Goal: Find specific page/section: Find specific page/section

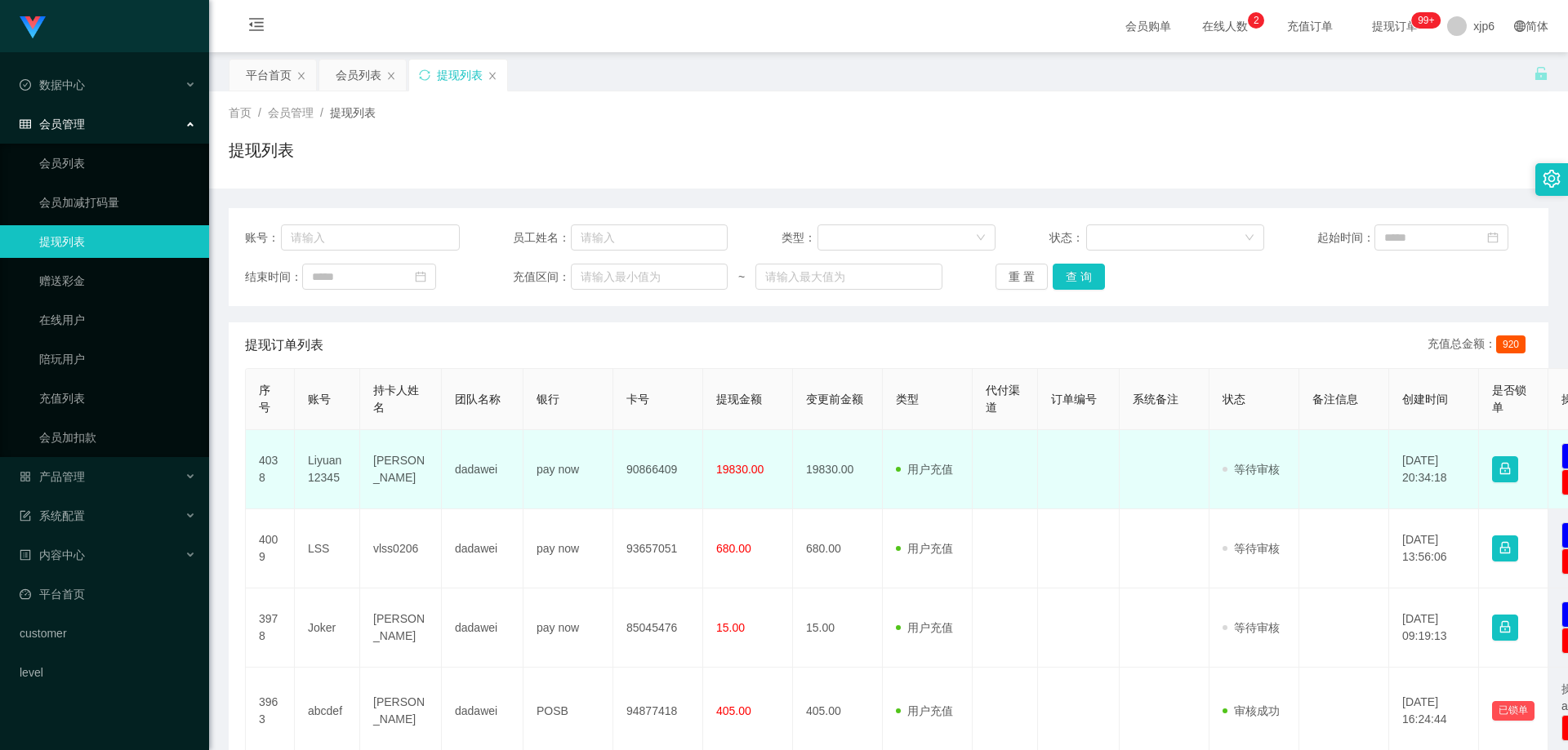
click at [334, 468] on td "Liyuan12345" at bounding box center [327, 469] width 65 height 79
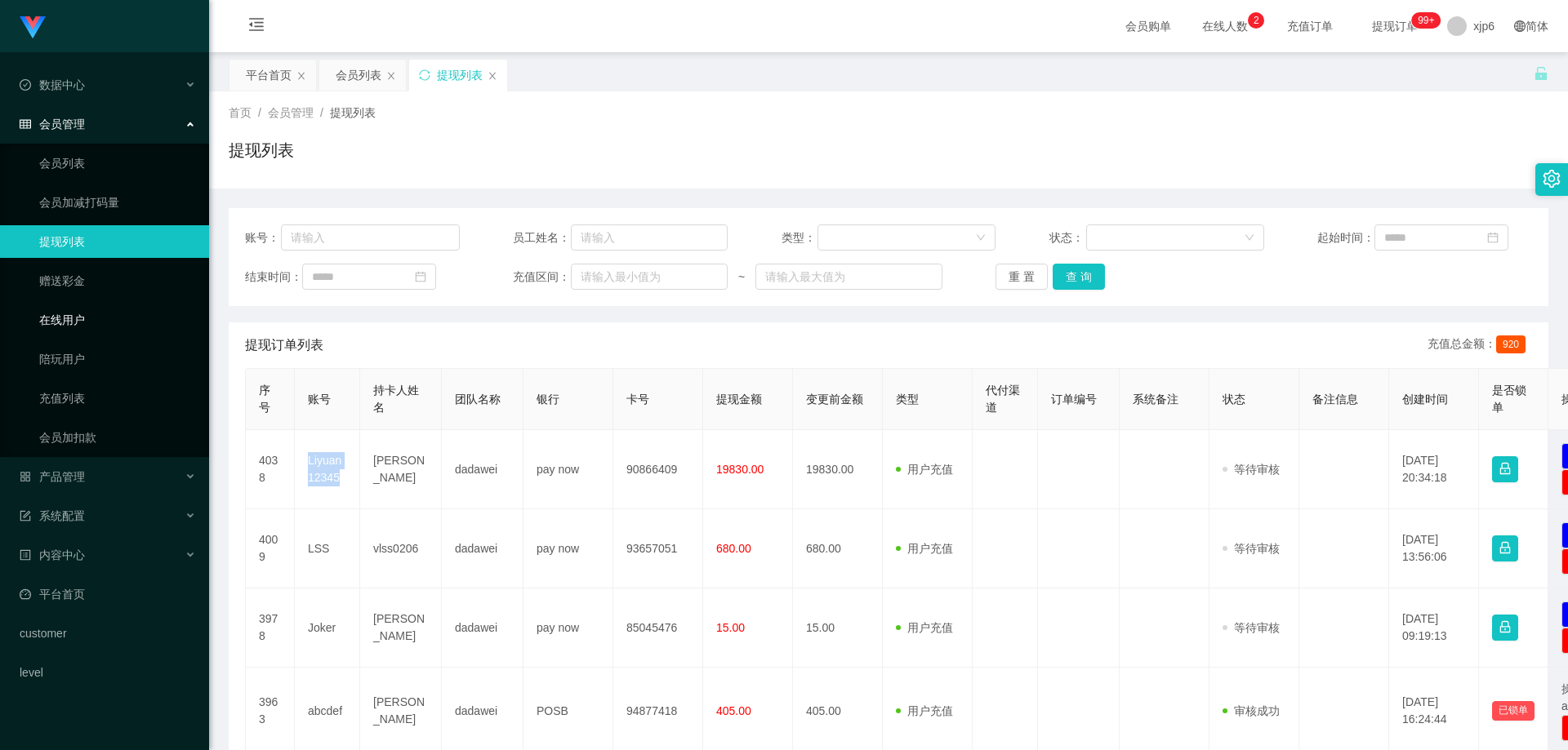
copy td "Liyuan12345"
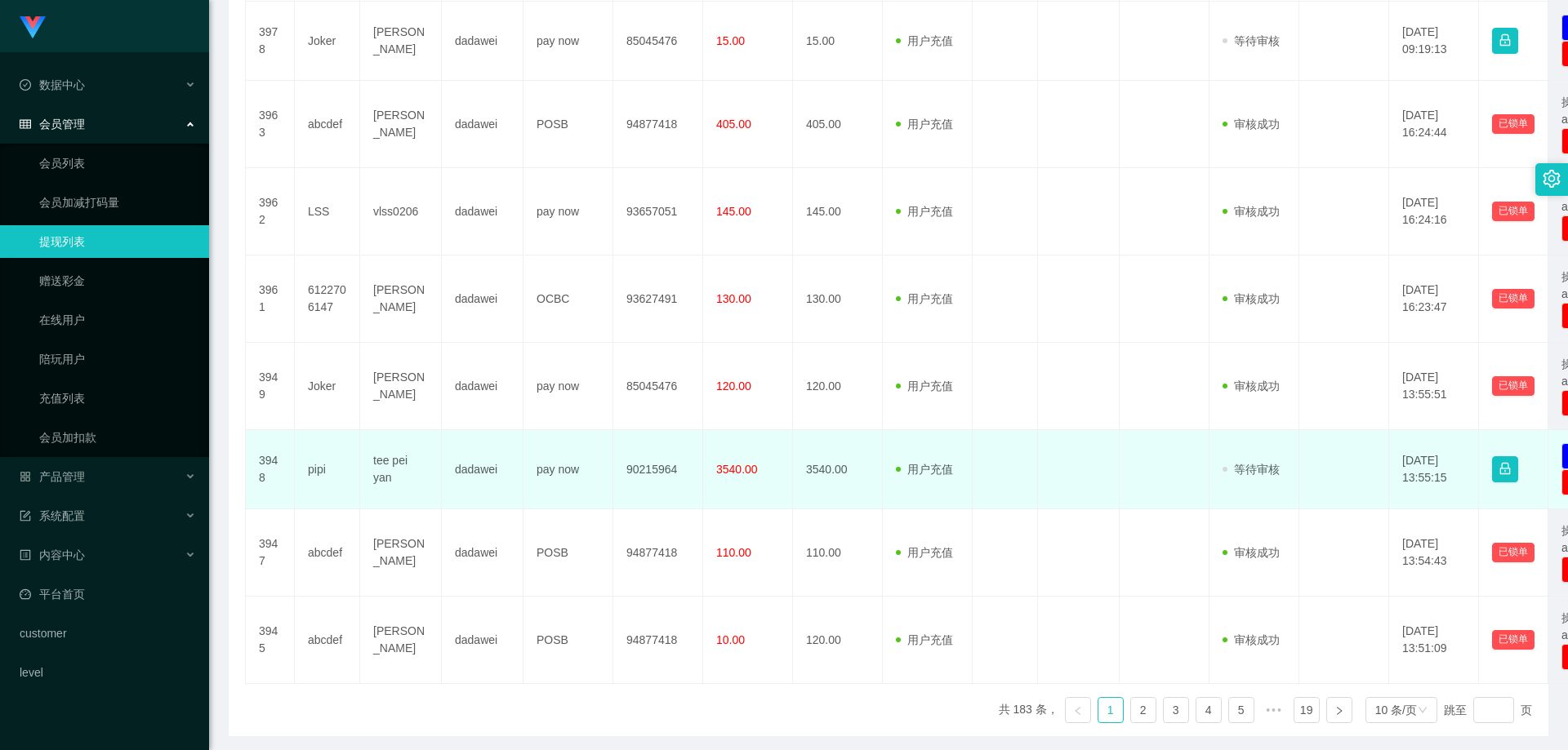
scroll to position [649, 0]
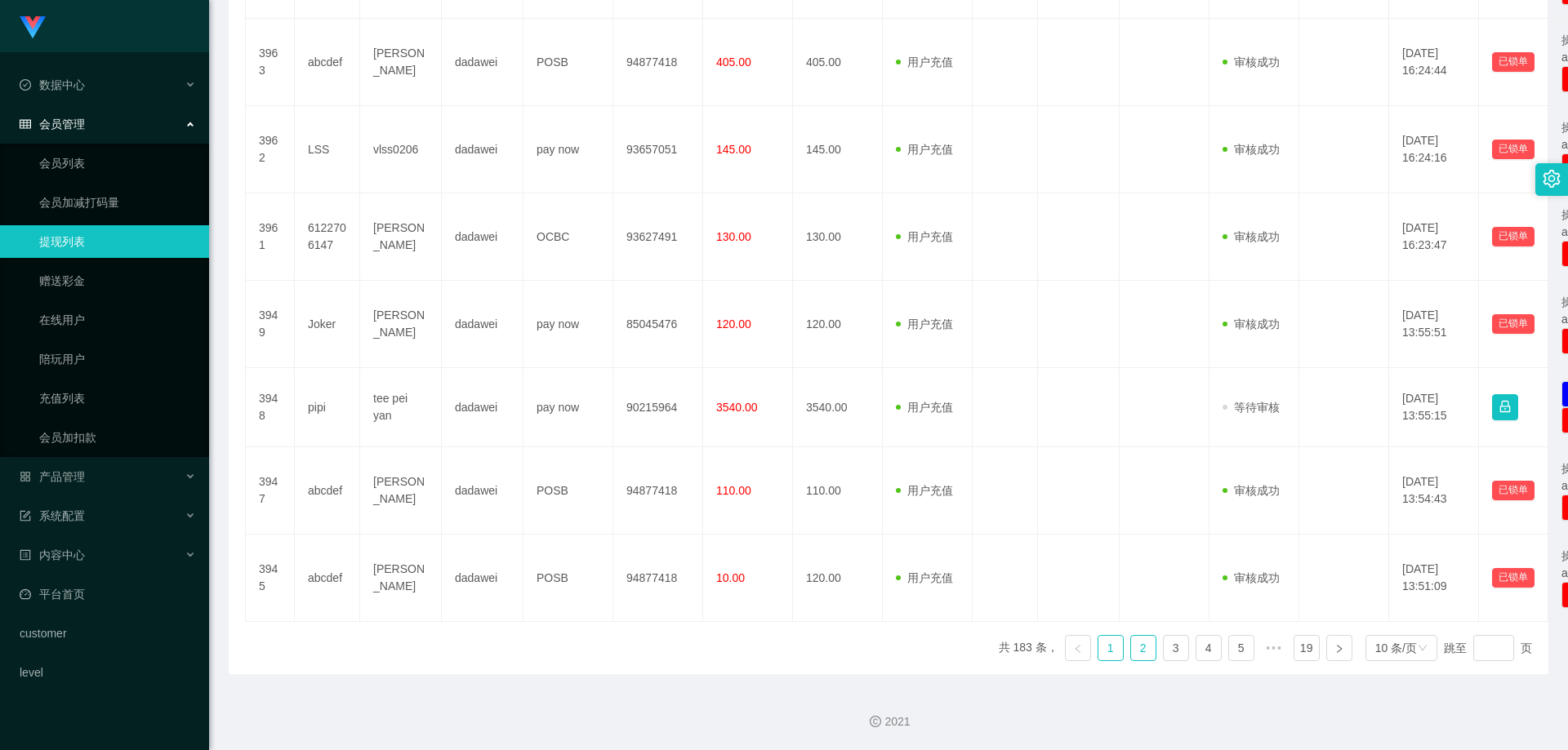
click at [1142, 645] on link "2" at bounding box center [1143, 649] width 24 height 24
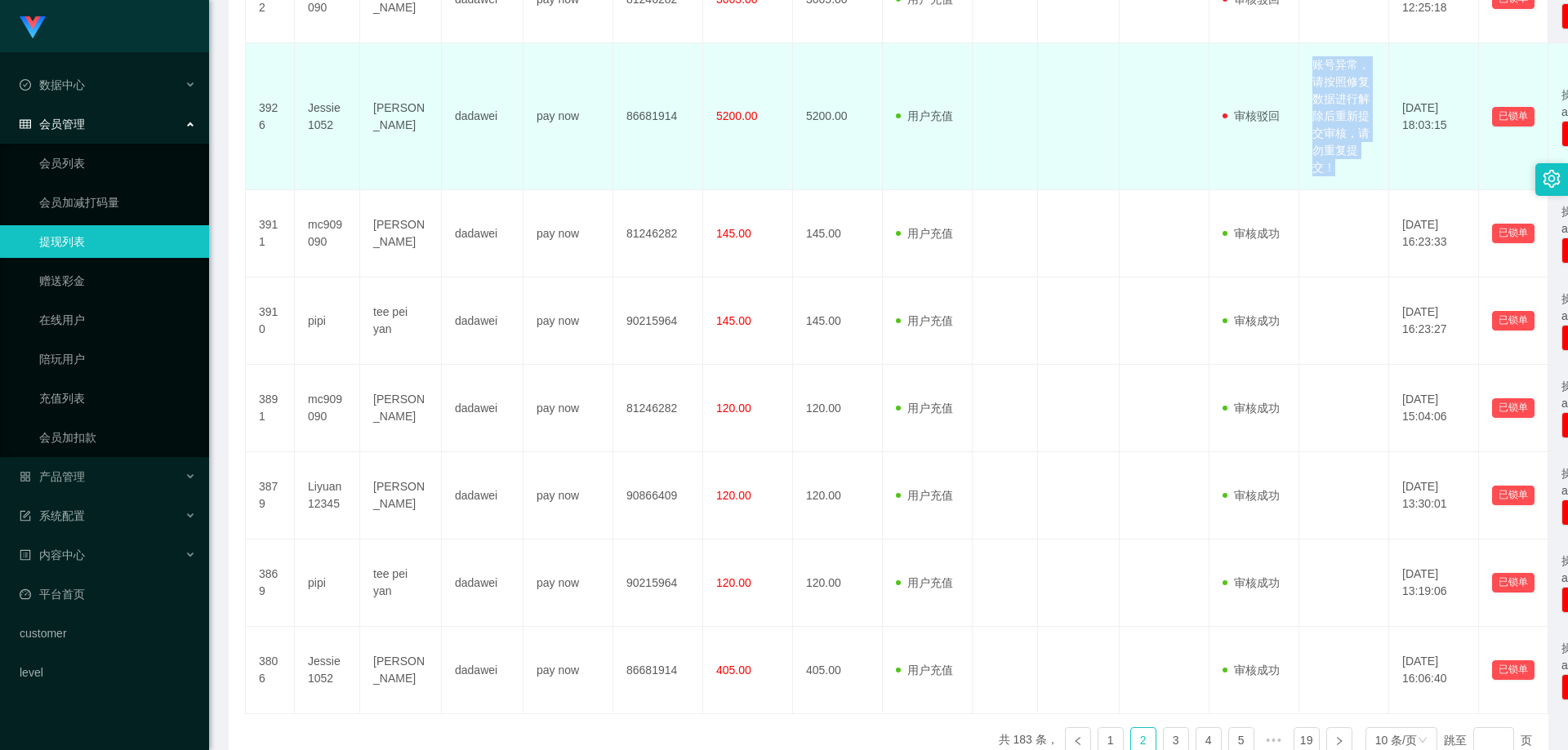
drag, startPoint x: 1313, startPoint y: 61, endPoint x: 1347, endPoint y: 160, distance: 104.7
click at [1347, 160] on td "账号异常，请按照修复数据进行解除后重新提交审核，请勿重复提交！" at bounding box center [1344, 117] width 90 height 147
copy td "账号异常，请按照修复数据进行解除后重新提交审核，请勿重复提交！"
click at [1331, 108] on td "账号异常，请按照修复数据进行解除后重新提交审核，请勿重复提交！" at bounding box center [1344, 117] width 90 height 147
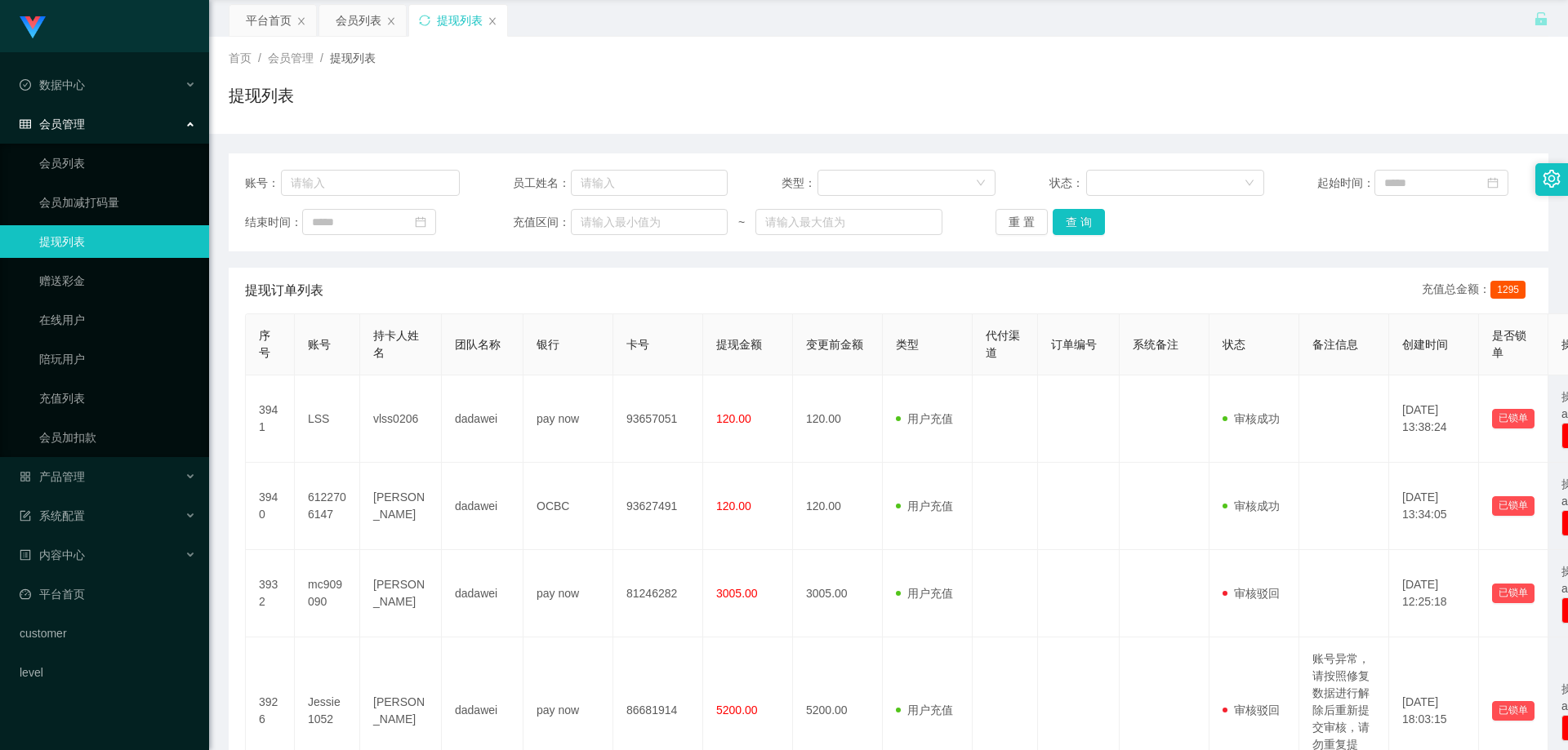
scroll to position [0, 0]
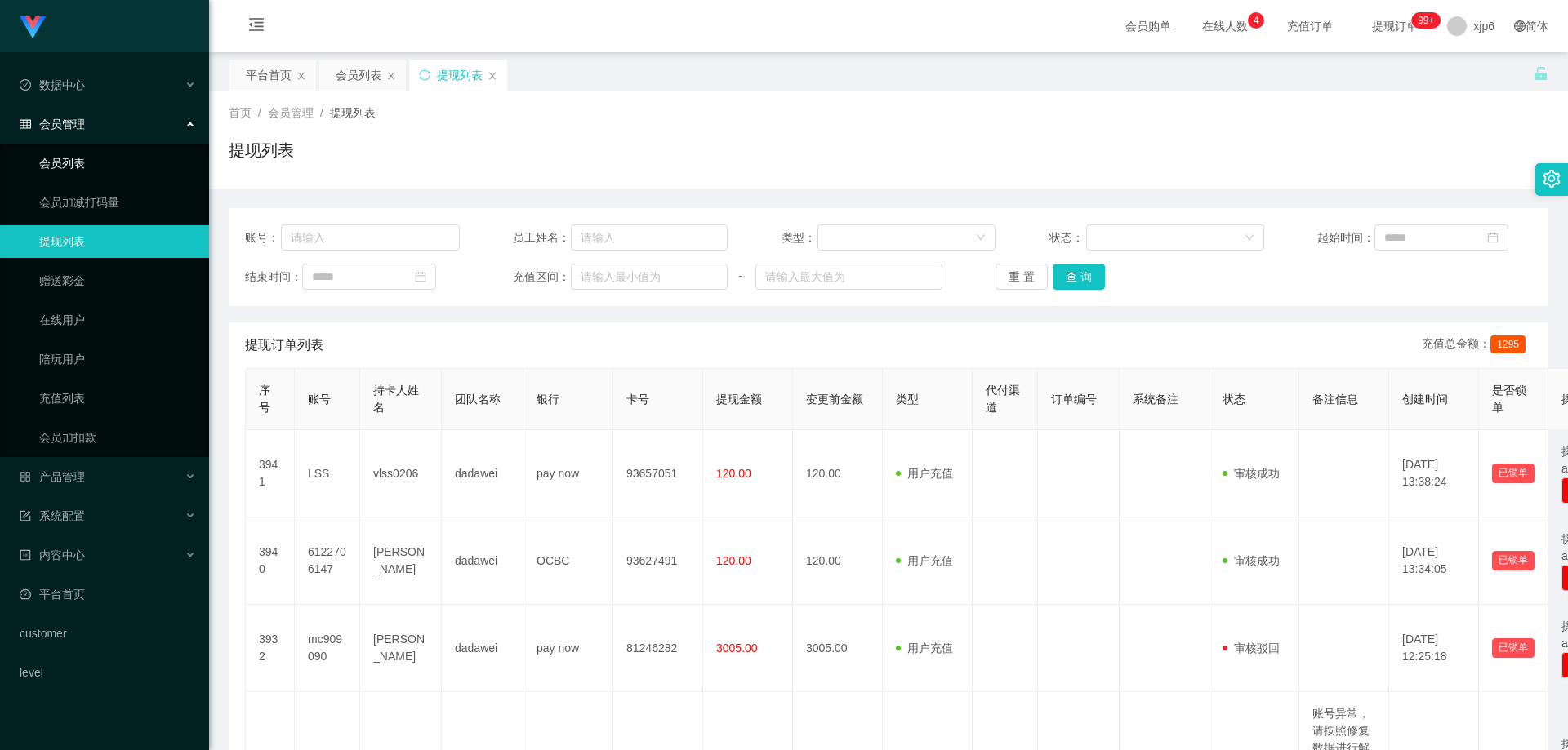
click at [82, 154] on link "会员列表" at bounding box center [117, 164] width 157 height 33
